Goal: Use online tool/utility: Use online tool/utility

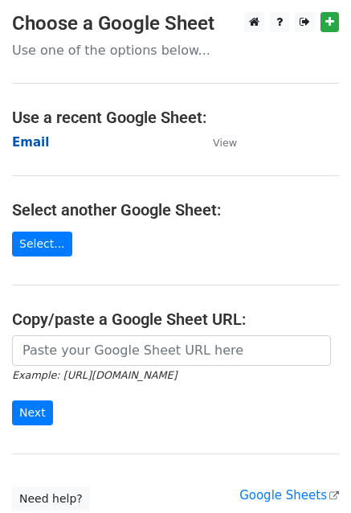
click at [18, 141] on strong "Email" at bounding box center [30, 142] width 37 height 14
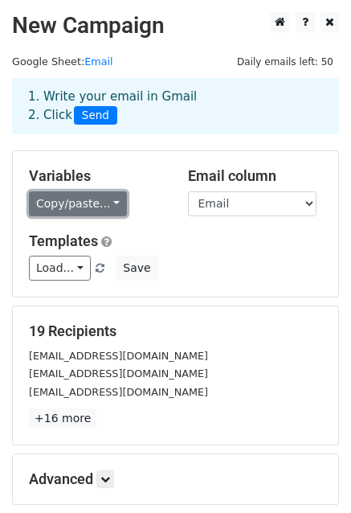
click at [101, 208] on link "Copy/paste..." at bounding box center [78, 203] width 98 height 25
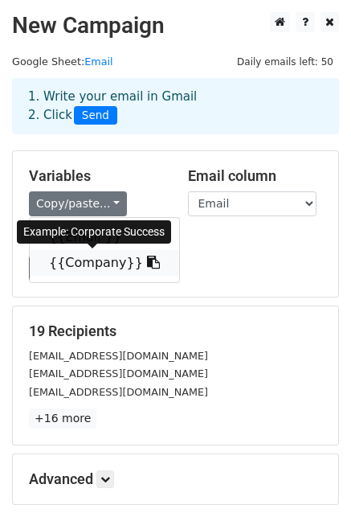
click at [104, 260] on link "{{Company}}" at bounding box center [104, 263] width 149 height 26
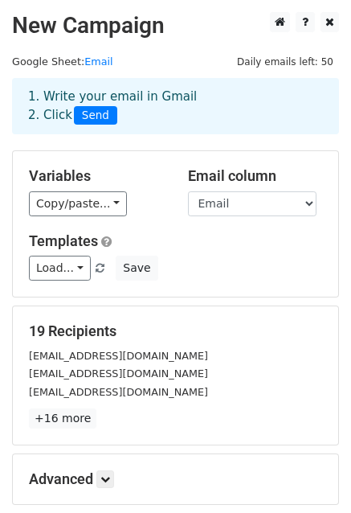
scroll to position [174, 0]
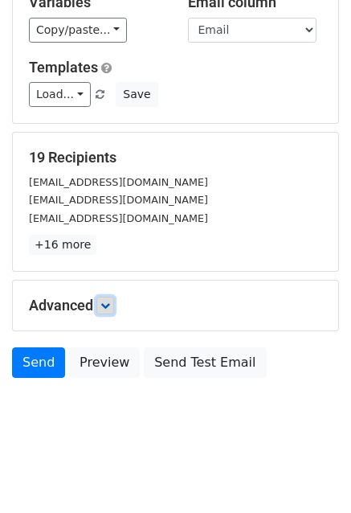
click at [110, 301] on icon at bounding box center [105, 306] width 10 height 10
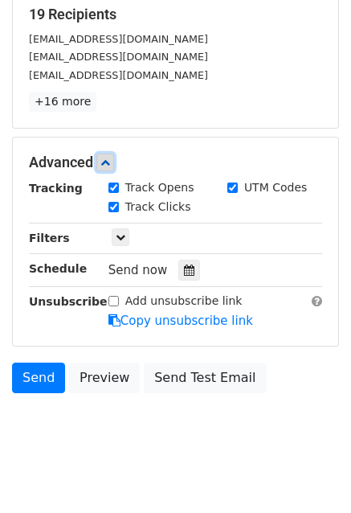
scroll to position [330, 0]
